Goal: Task Accomplishment & Management: Manage account settings

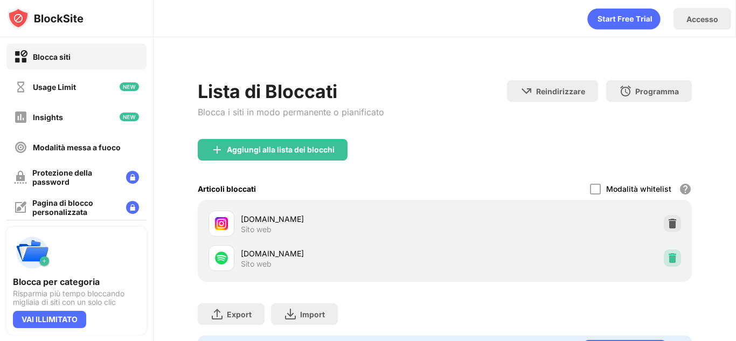
click at [667, 257] on img at bounding box center [672, 258] width 11 height 11
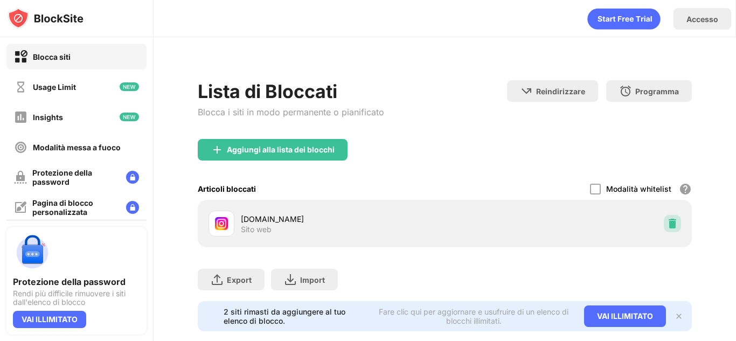
click at [667, 224] on img at bounding box center [672, 223] width 11 height 11
